Goal: Check status: Check status

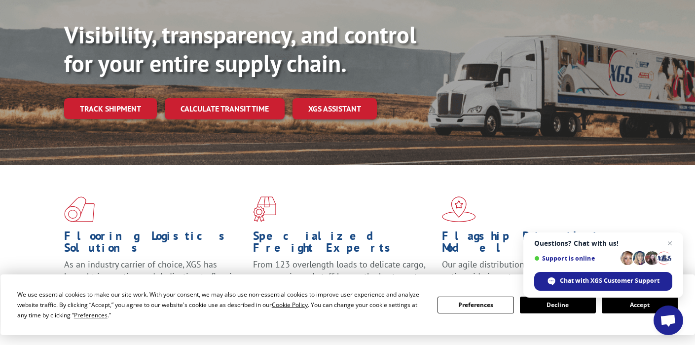
scroll to position [148, 0]
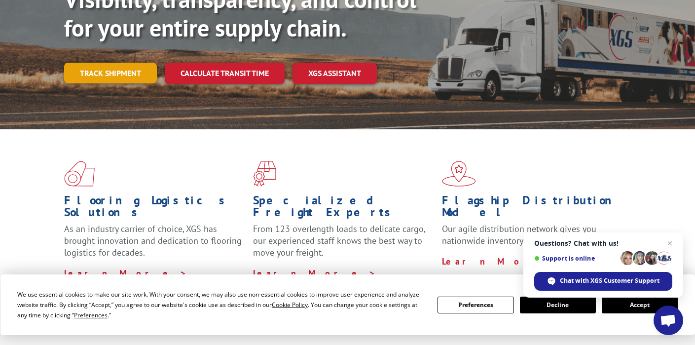
click at [127, 63] on link "Track shipment" at bounding box center [110, 73] width 93 height 21
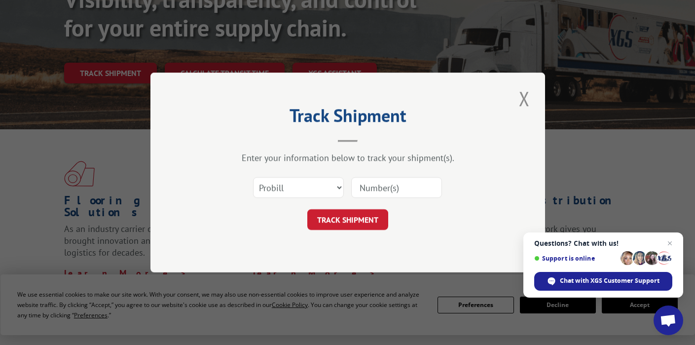
click at [364, 190] on input at bounding box center [396, 187] width 91 height 21
type input "524120321"
click button "TRACK SHIPMENT" at bounding box center [347, 219] width 81 height 21
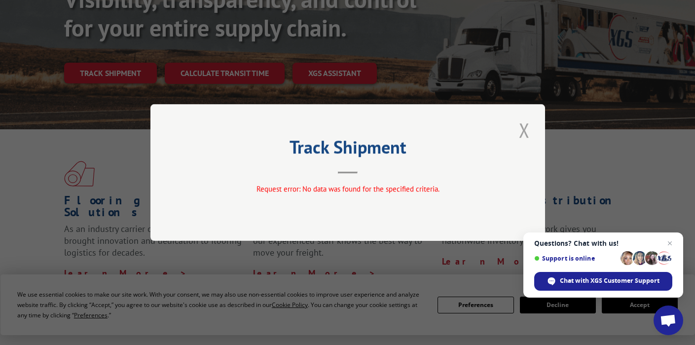
click at [519, 128] on button "Close modal" at bounding box center [524, 129] width 17 height 27
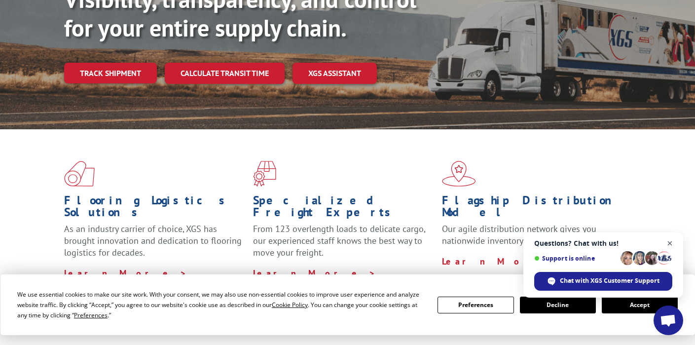
click at [673, 244] on span "Open chat" at bounding box center [670, 243] width 12 height 12
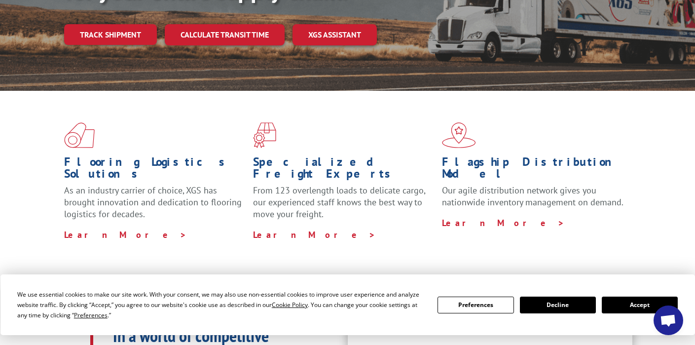
scroll to position [99, 0]
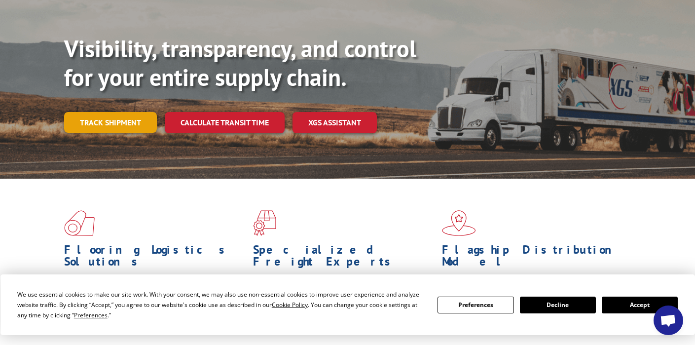
click at [131, 112] on link "Track shipment" at bounding box center [110, 122] width 93 height 21
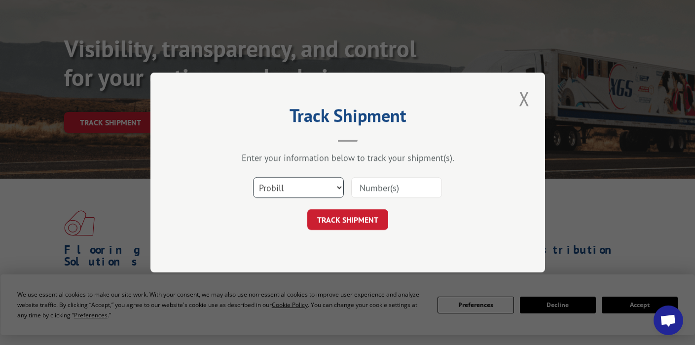
click at [332, 188] on select "Select category... Probill BOL PO" at bounding box center [298, 187] width 91 height 21
select select "bol"
click at [253, 177] on select "Select category... Probill BOL PO" at bounding box center [298, 187] width 91 height 21
click at [379, 188] on input at bounding box center [396, 187] width 91 height 21
type input "524120321"
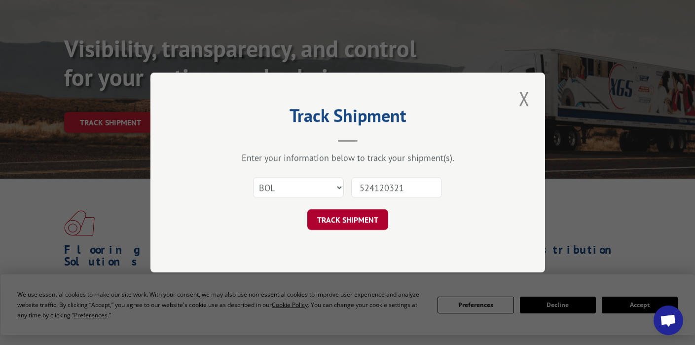
click at [357, 220] on button "TRACK SHIPMENT" at bounding box center [347, 219] width 81 height 21
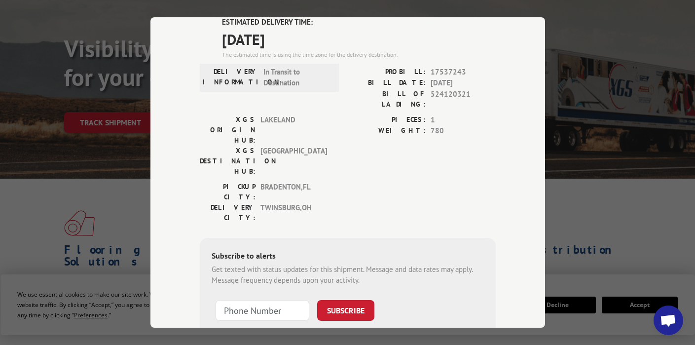
scroll to position [0, 0]
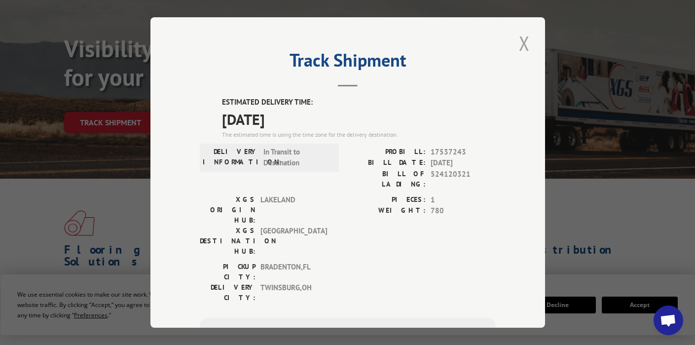
click at [516, 44] on button "Close modal" at bounding box center [524, 43] width 17 height 27
